Goal: Task Accomplishment & Management: Use online tool/utility

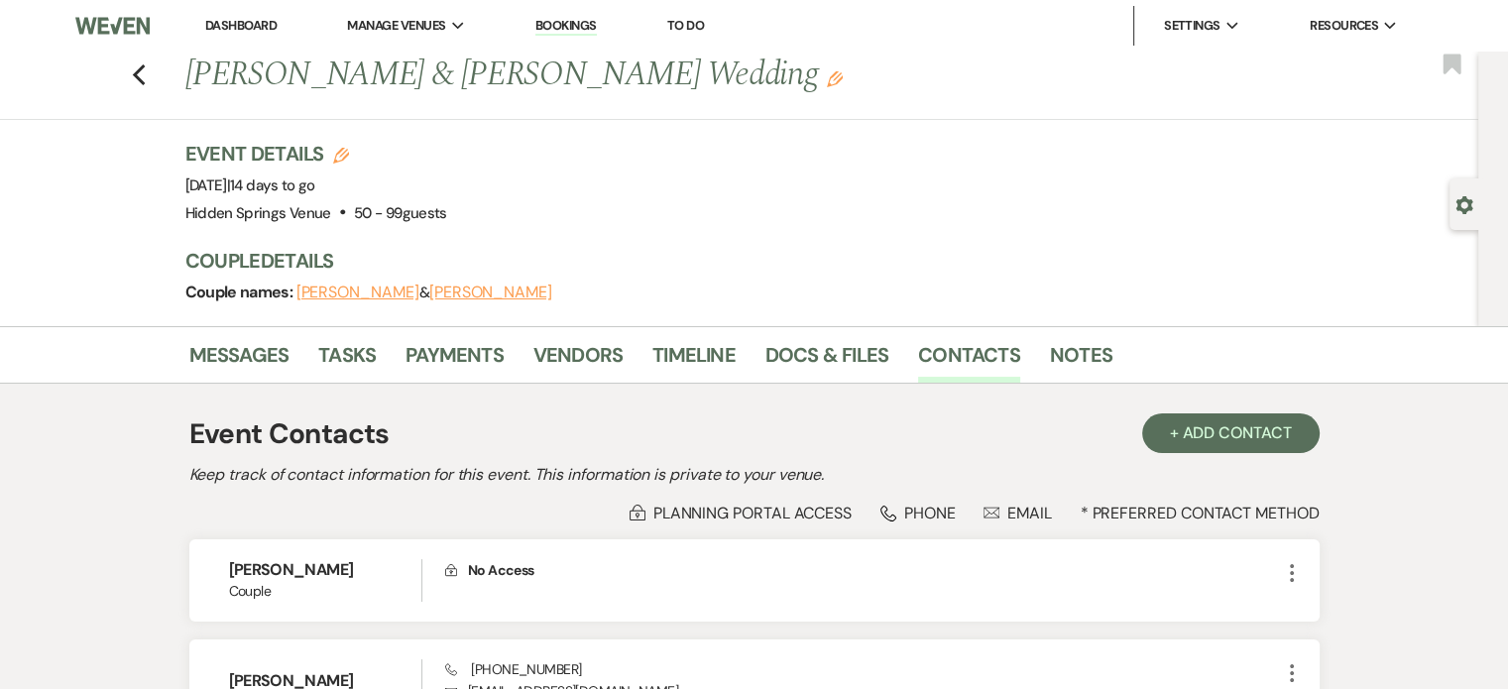
click at [135, 68] on div "Previous [PERSON_NAME] & [PERSON_NAME] Wedding Edit Bookmark" at bounding box center [734, 86] width 1488 height 68
click at [145, 70] on use "button" at bounding box center [138, 75] width 13 height 22
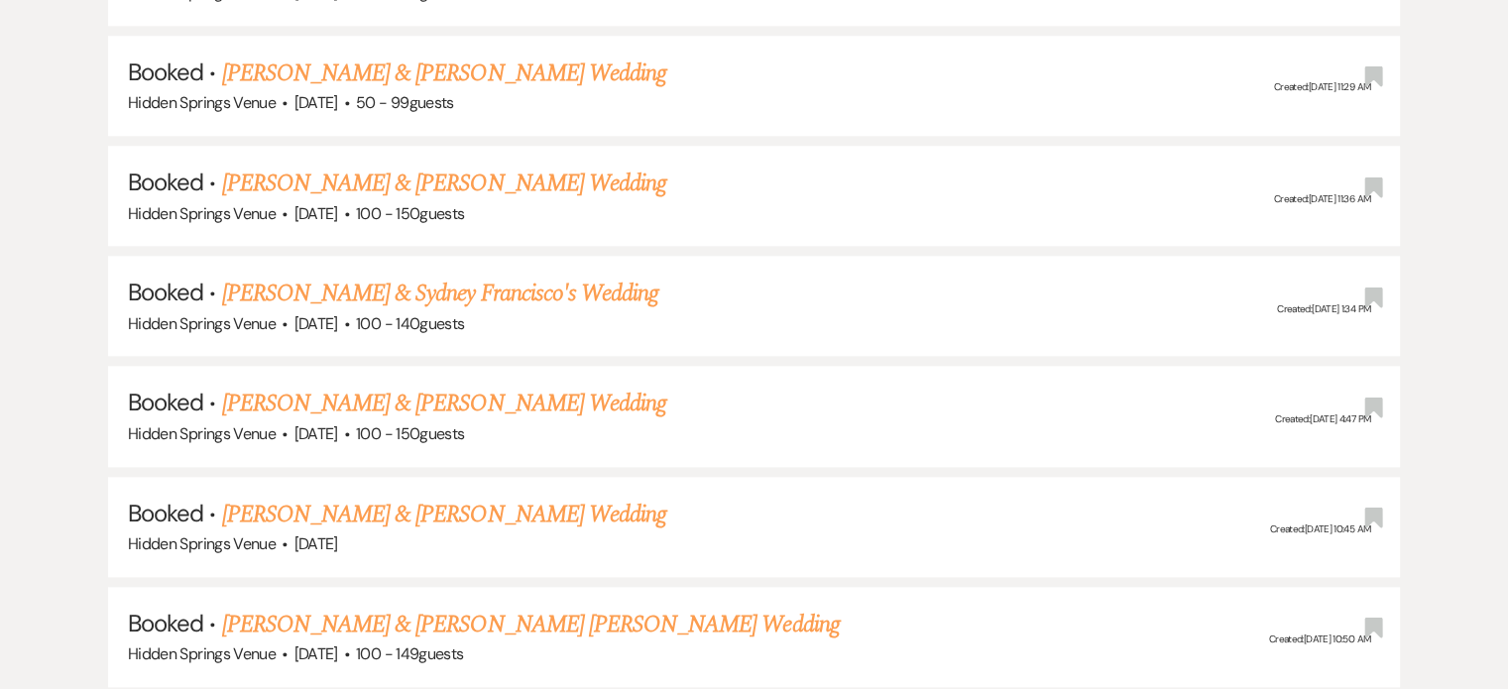
scroll to position [2083, 0]
click at [317, 385] on link "[PERSON_NAME] & [PERSON_NAME] Wedding" at bounding box center [444, 403] width 444 height 36
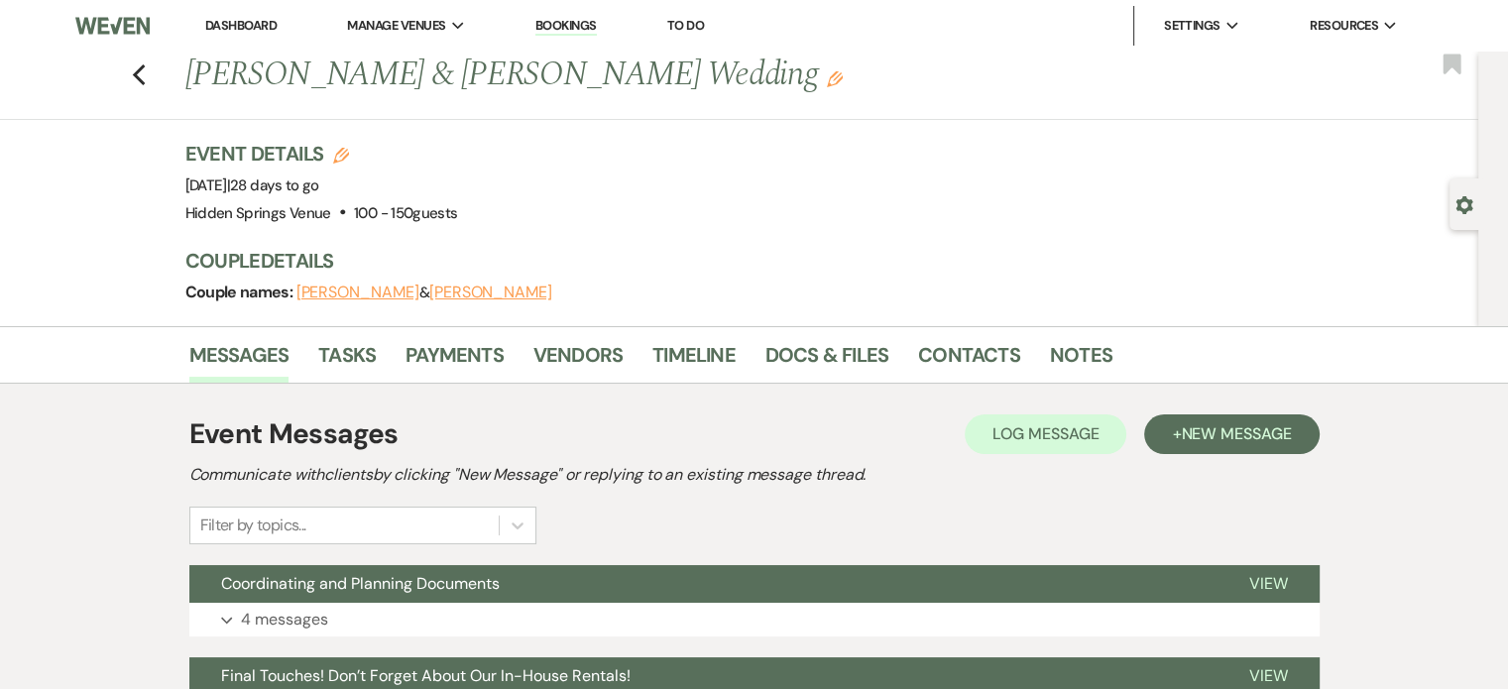
click at [429, 296] on button "[PERSON_NAME]" at bounding box center [490, 293] width 123 height 16
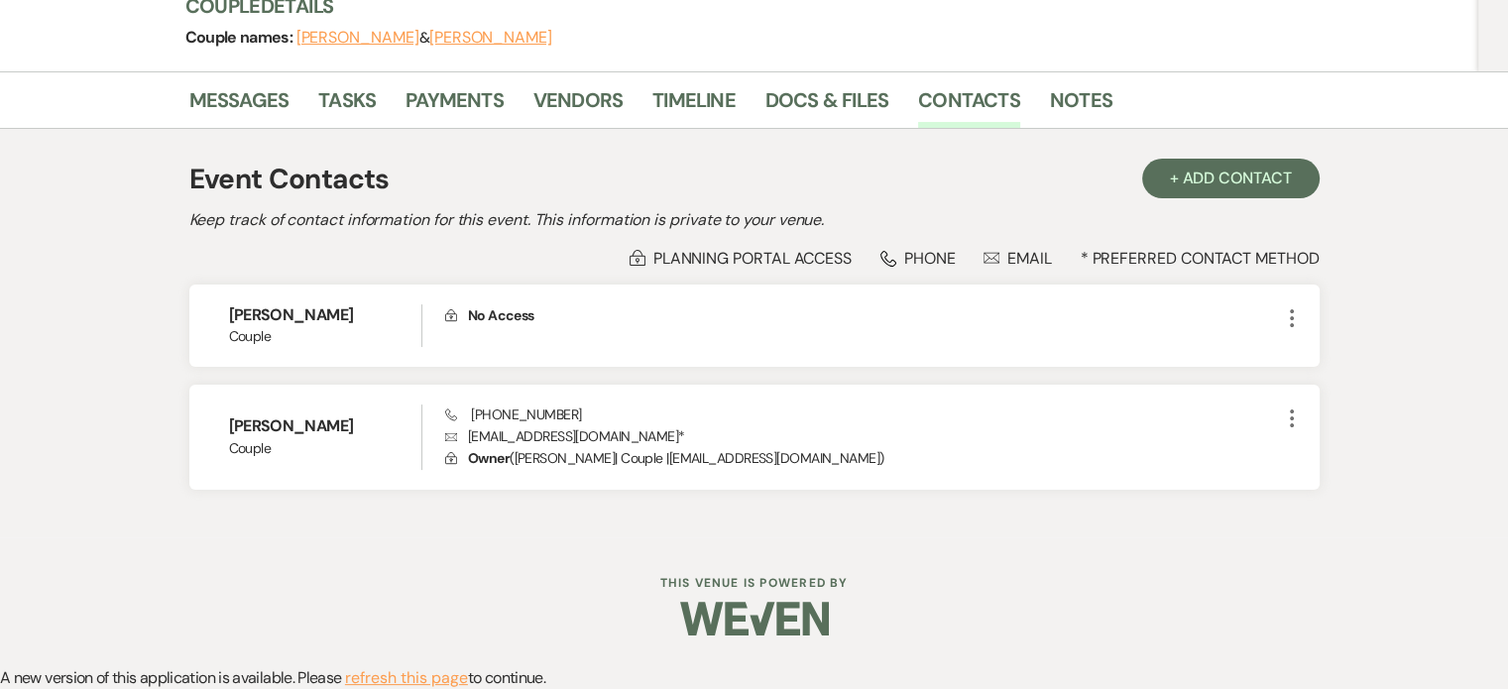
scroll to position [255, 0]
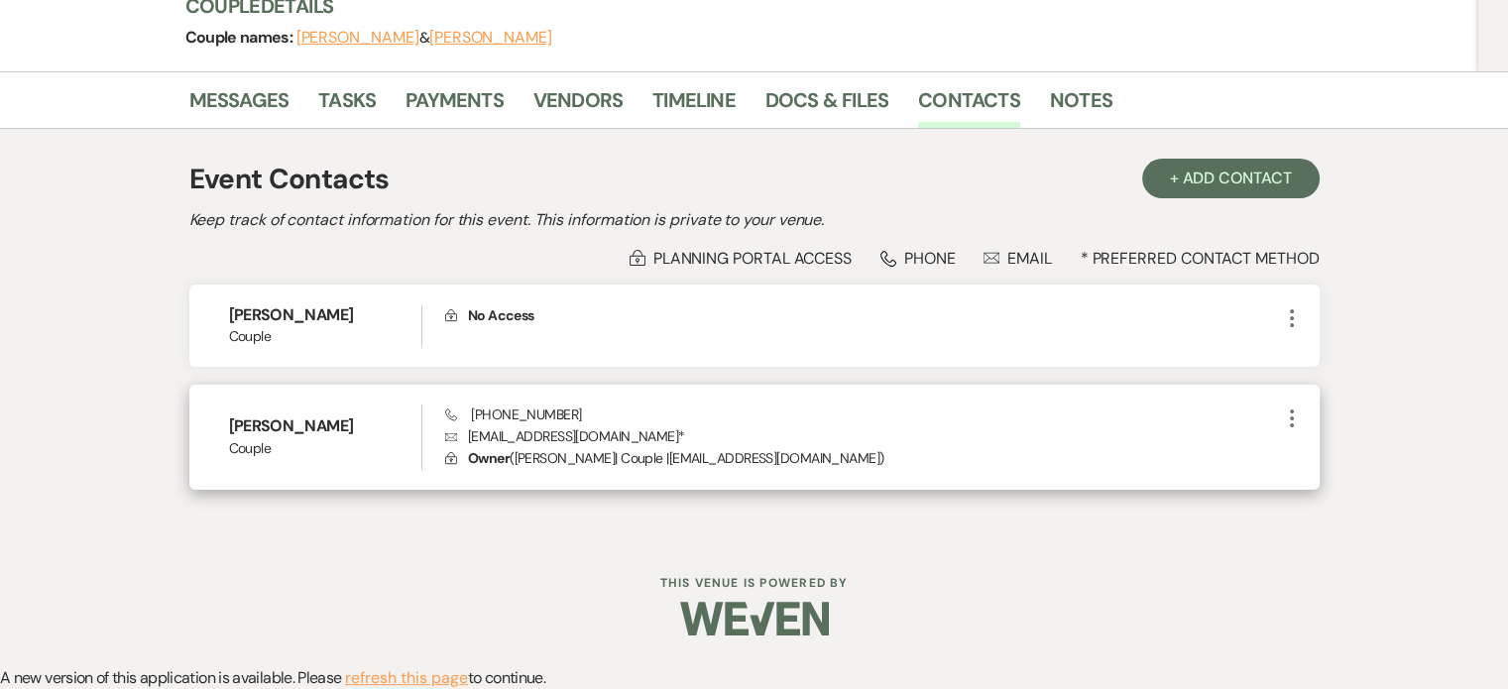
drag, startPoint x: 590, startPoint y: 414, endPoint x: 484, endPoint y: 403, distance: 106.7
click at [484, 405] on div "Phone [PHONE_NUMBER] Envelope [EMAIL_ADDRESS][DOMAIN_NAME] * Lock Owner ( [PERS…" at bounding box center [862, 437] width 834 height 65
click at [711, 413] on div "Phone [PHONE_NUMBER] Envelope [EMAIL_ADDRESS][DOMAIN_NAME] * Lock Owner ( [PERS…" at bounding box center [862, 437] width 834 height 65
drag, startPoint x: 658, startPoint y: 435, endPoint x: 470, endPoint y: 431, distance: 188.5
click at [470, 431] on p "Envelope [EMAIL_ADDRESS][DOMAIN_NAME] *" at bounding box center [862, 436] width 834 height 22
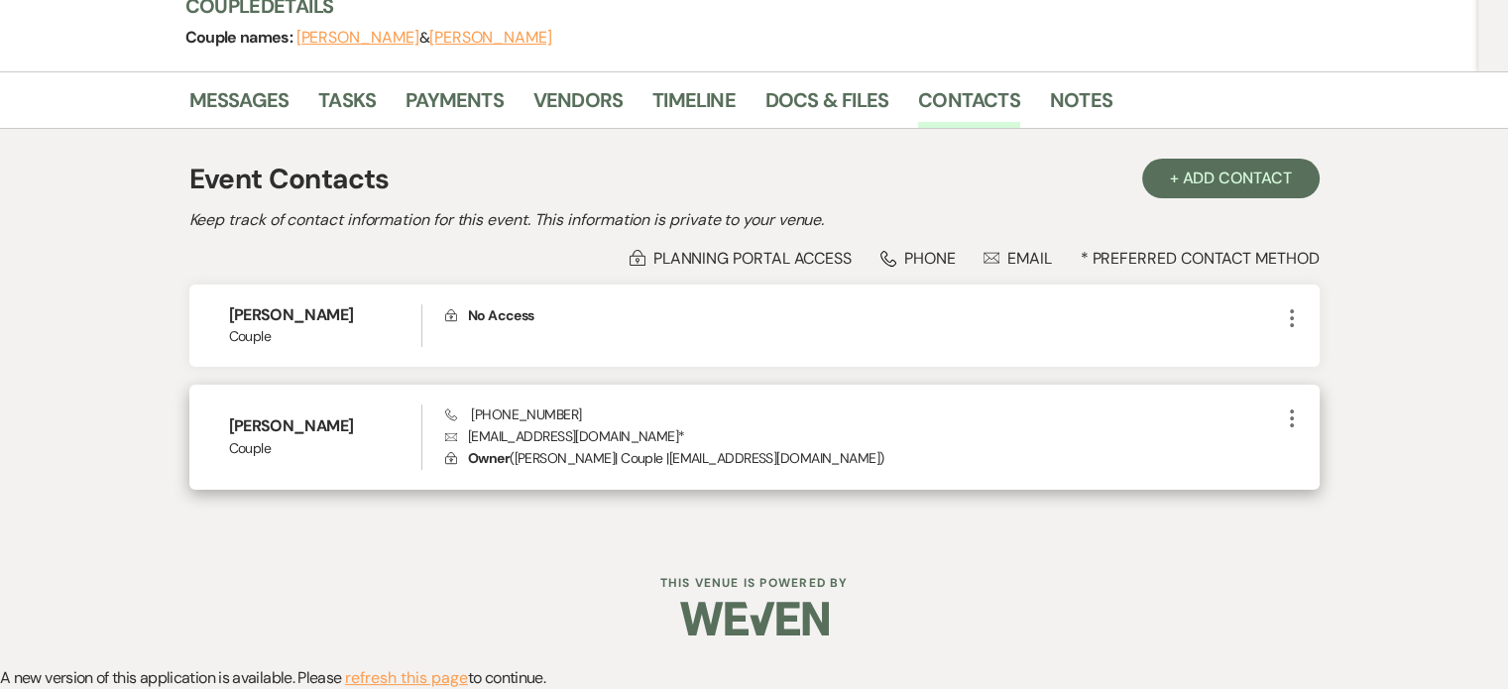
copy p "[EMAIL_ADDRESS][DOMAIN_NAME]"
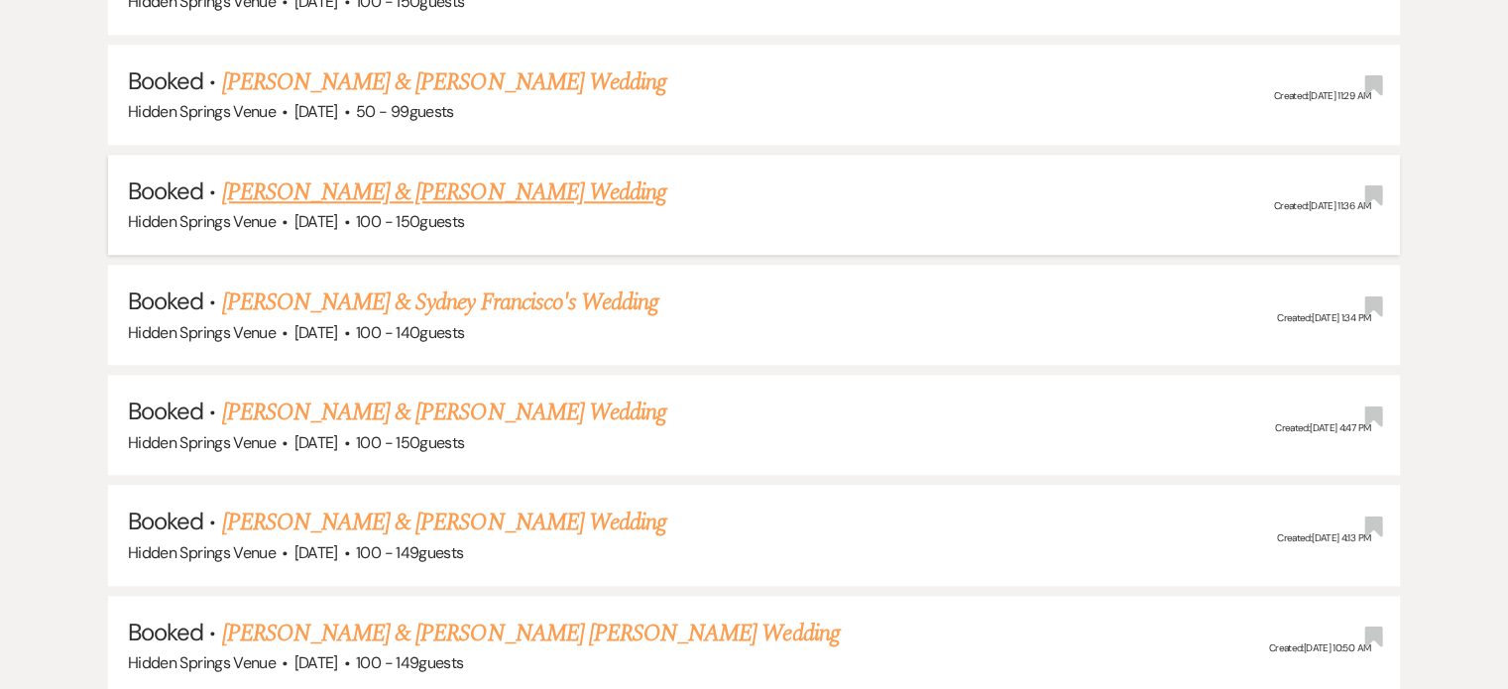
scroll to position [1964, 0]
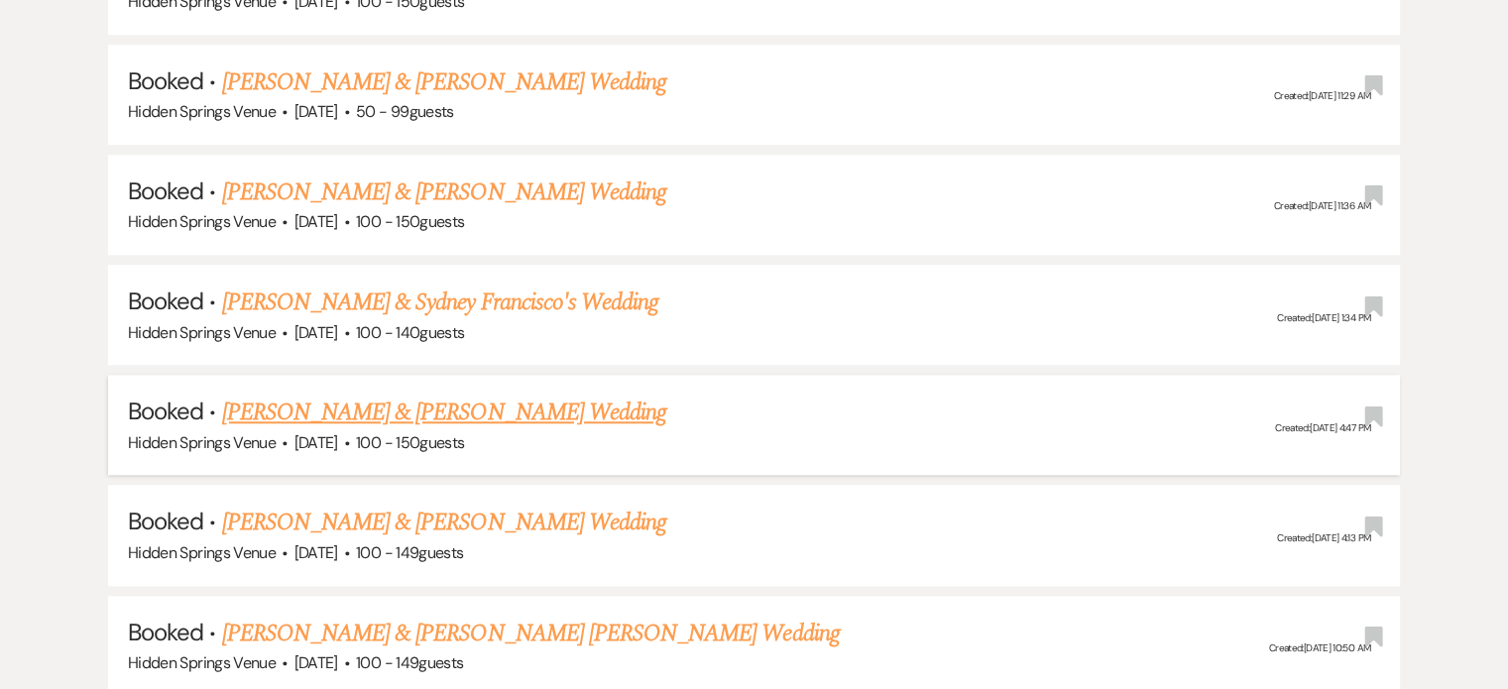
click at [404, 375] on li "Booked · [PERSON_NAME] & [PERSON_NAME] Wedding [GEOGRAPHIC_DATA] Venue · [DATE]…" at bounding box center [754, 425] width 1292 height 100
click at [401, 395] on link "[PERSON_NAME] & [PERSON_NAME] Wedding" at bounding box center [444, 413] width 444 height 36
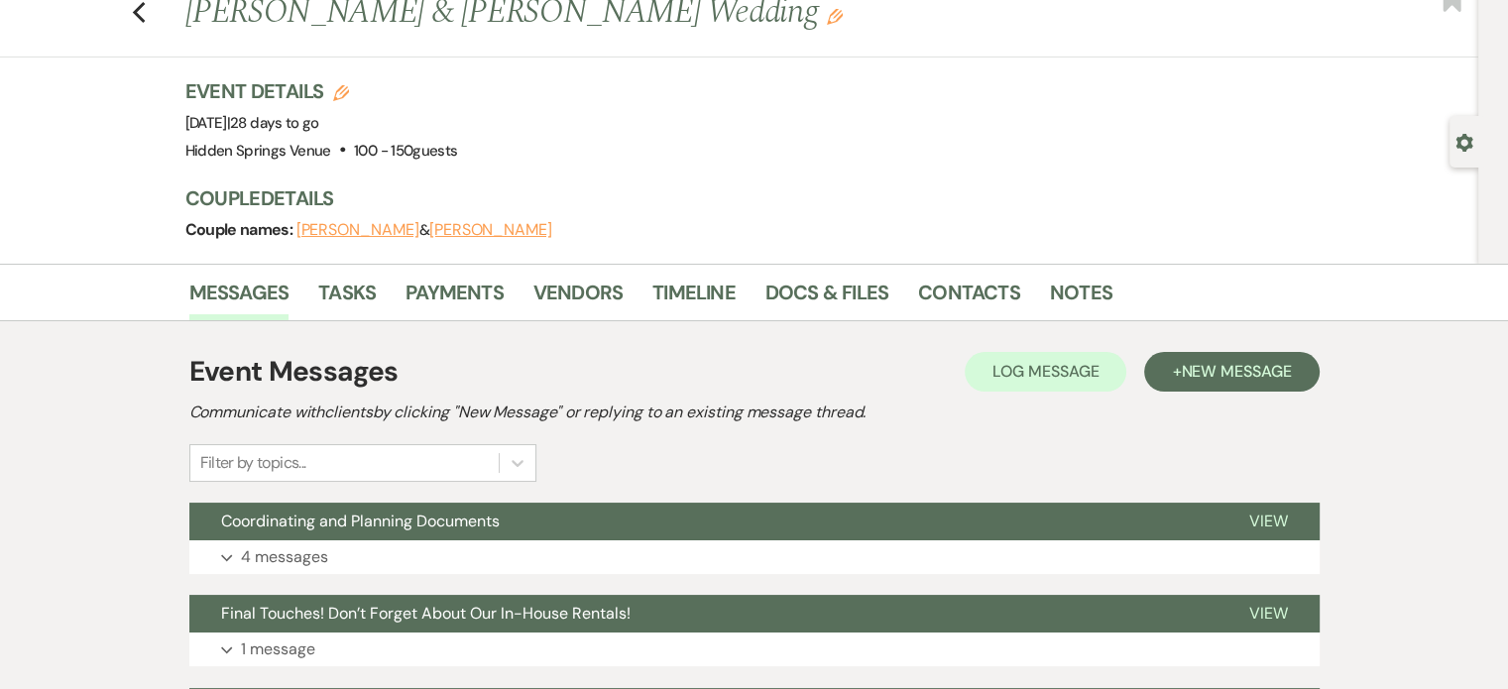
scroll to position [60, 0]
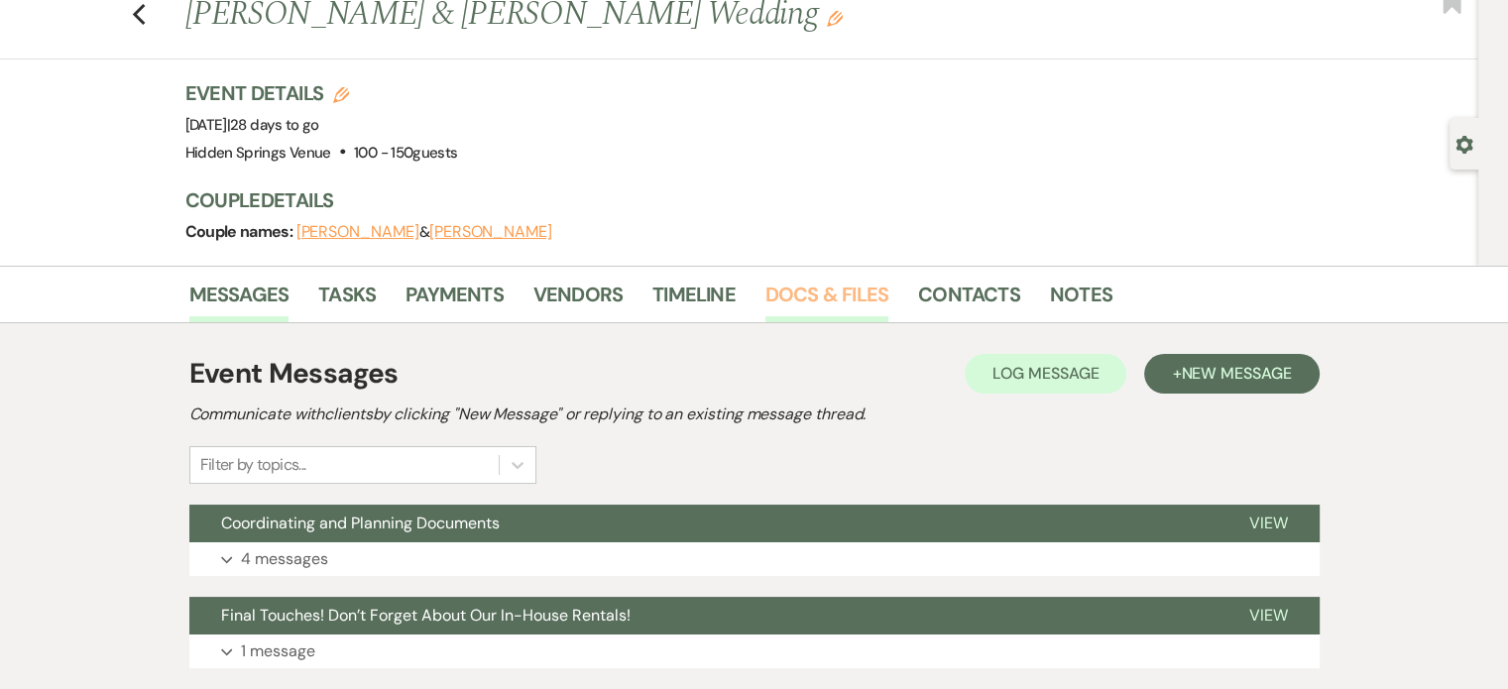
click at [827, 298] on link "Docs & Files" at bounding box center [827, 301] width 123 height 44
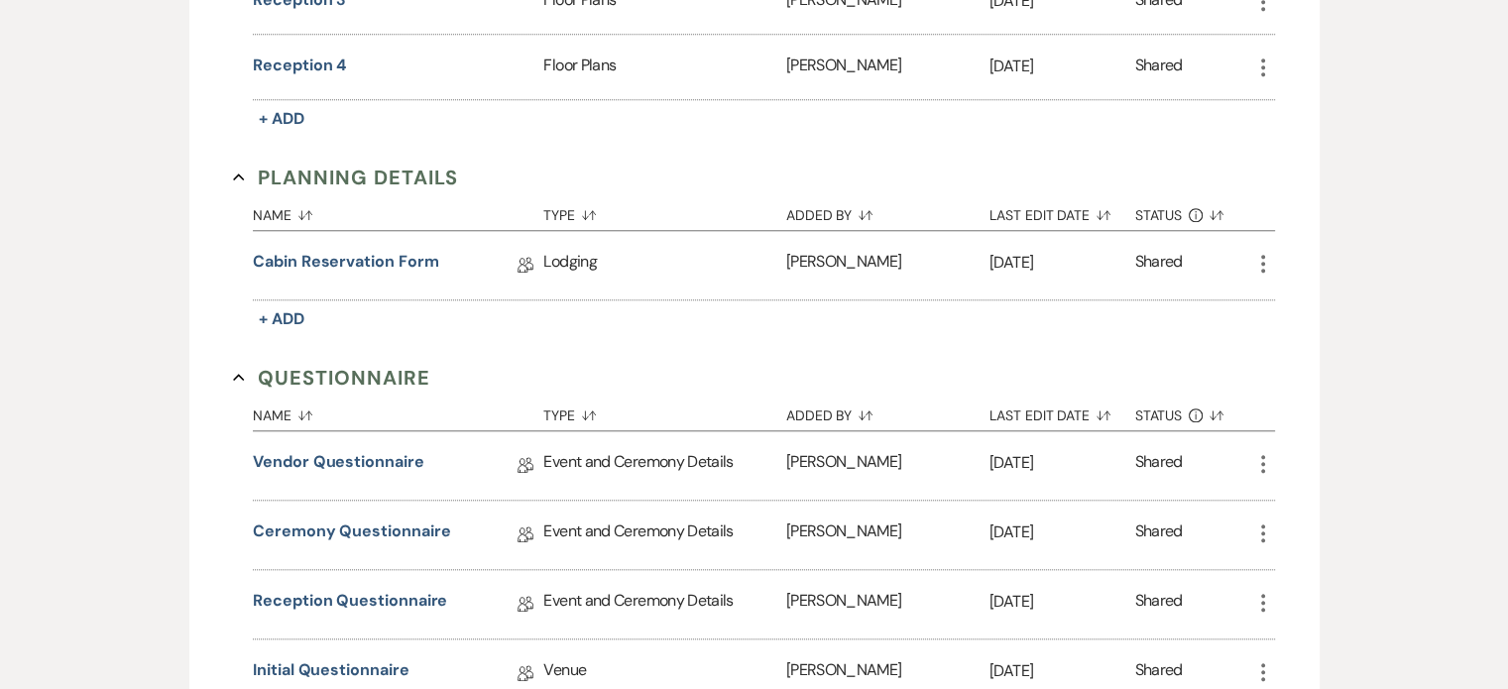
scroll to position [1879, 0]
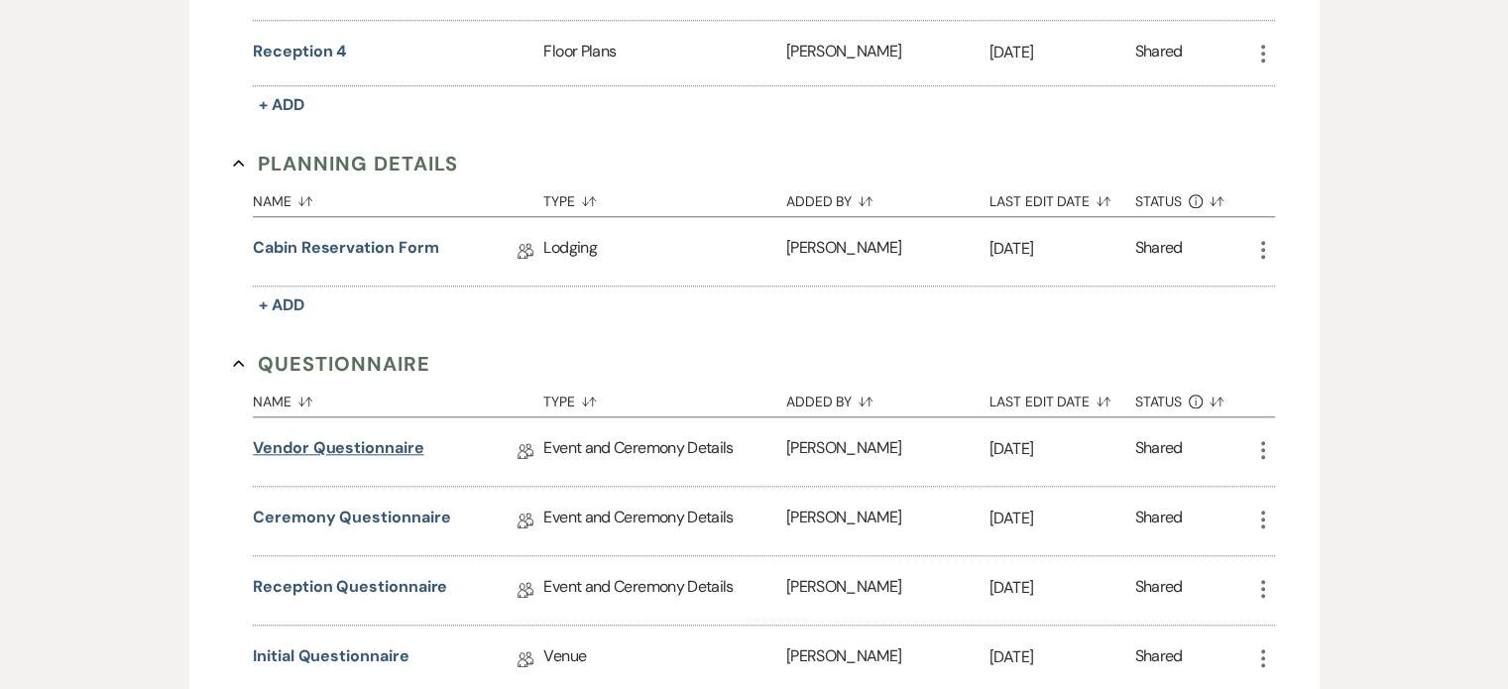
click at [394, 439] on link "Vendor Questionnaire" at bounding box center [338, 451] width 171 height 31
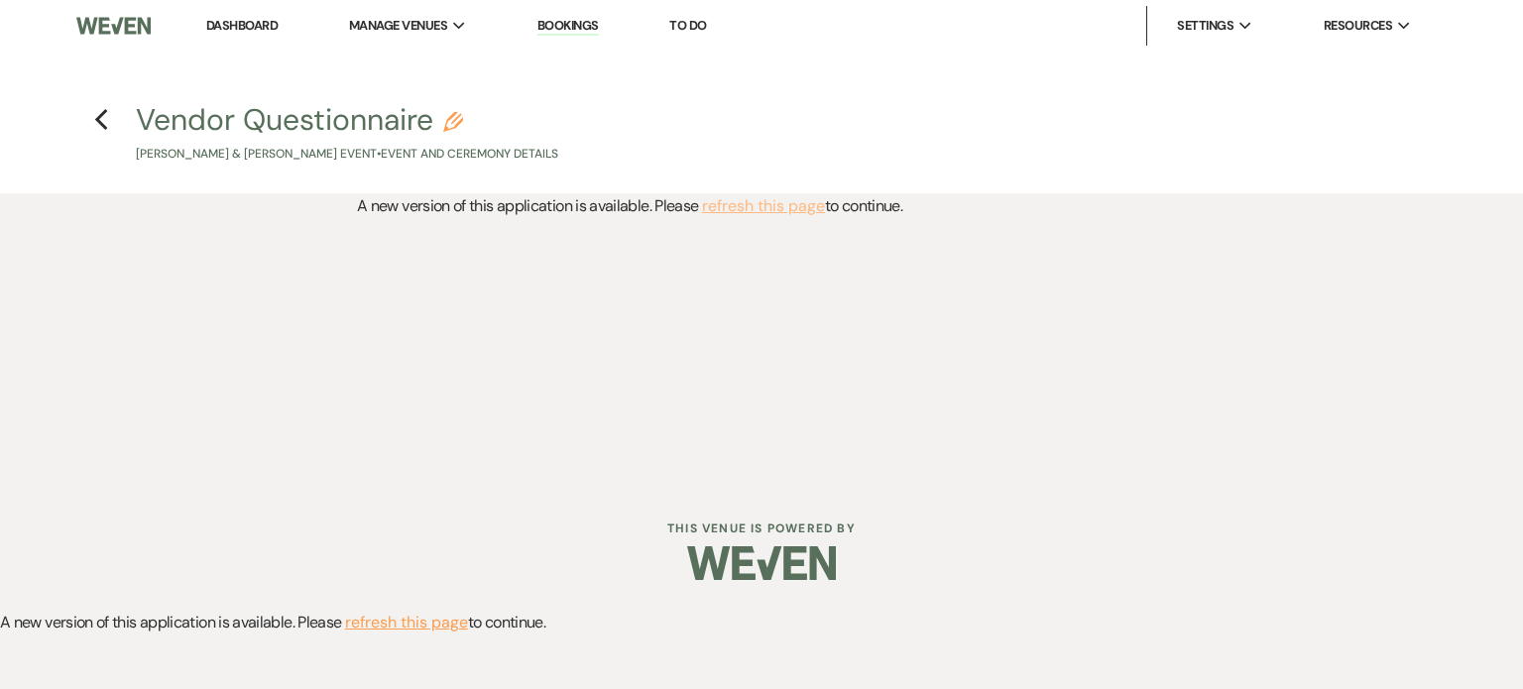
click at [791, 205] on button "refresh this page" at bounding box center [763, 206] width 123 height 26
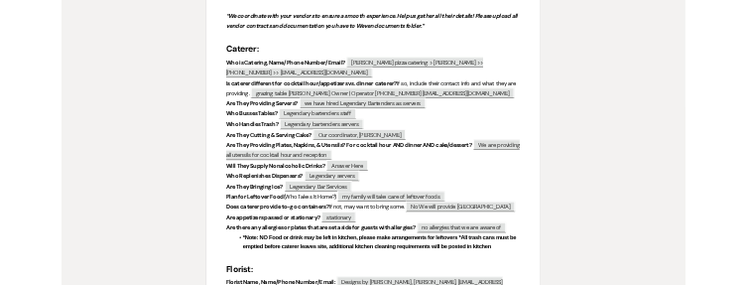
scroll to position [353, 0]
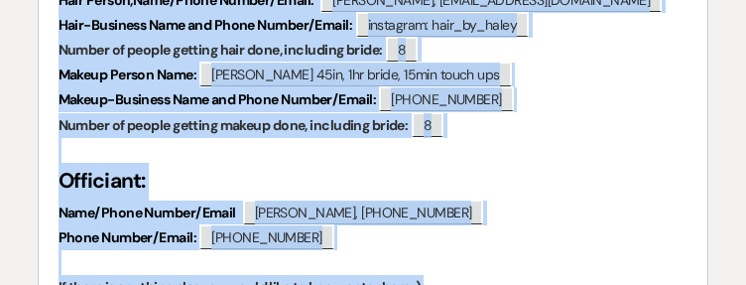
scroll to position [3307, 0]
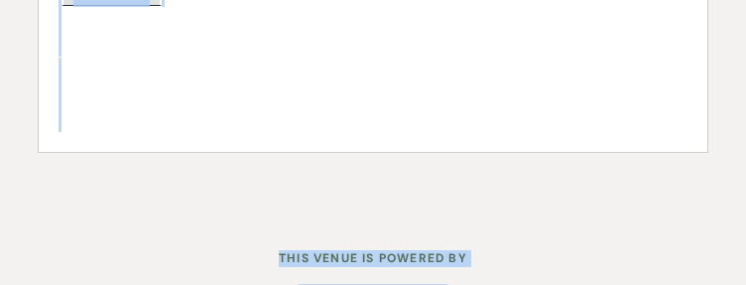
drag, startPoint x: 20, startPoint y: 115, endPoint x: -1, endPoint y: 461, distance: 346.7
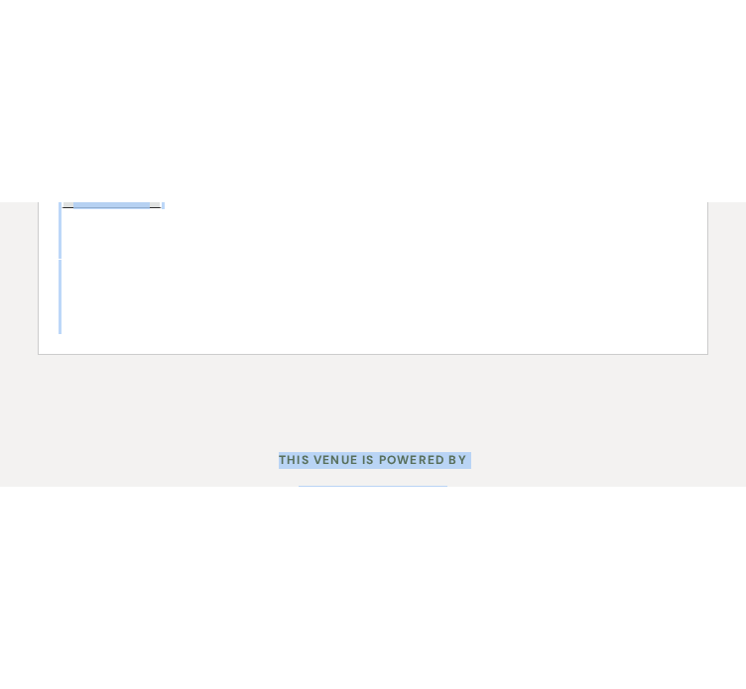
scroll to position [2787, 0]
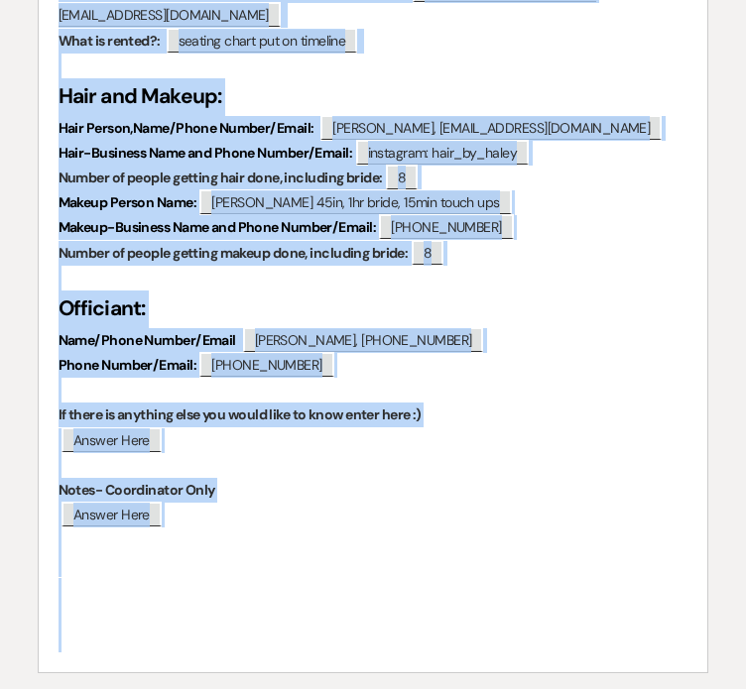
click at [508, 428] on p "﻿ Answer Here ﻿" at bounding box center [374, 440] width 630 height 25
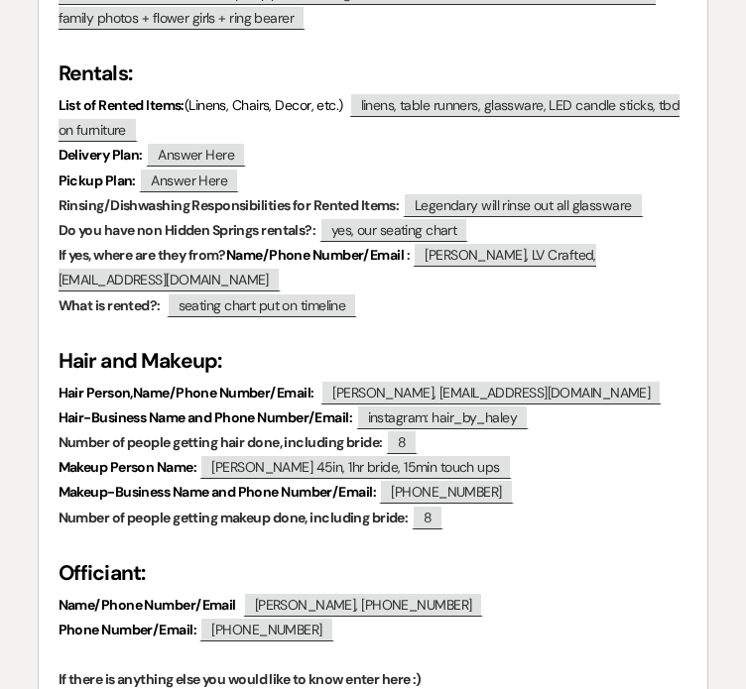
scroll to position [2523, 0]
